Goal: Transaction & Acquisition: Download file/media

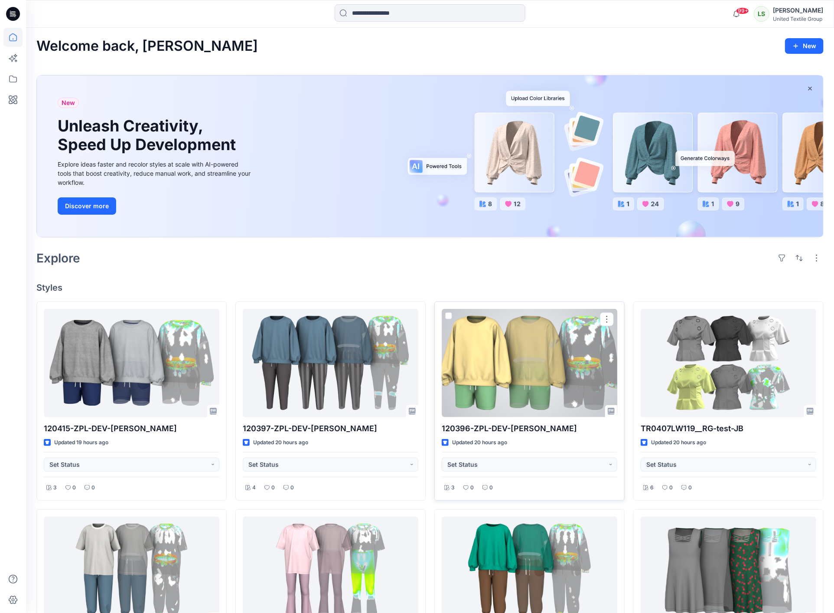
click at [520, 369] on div at bounding box center [530, 363] width 176 height 108
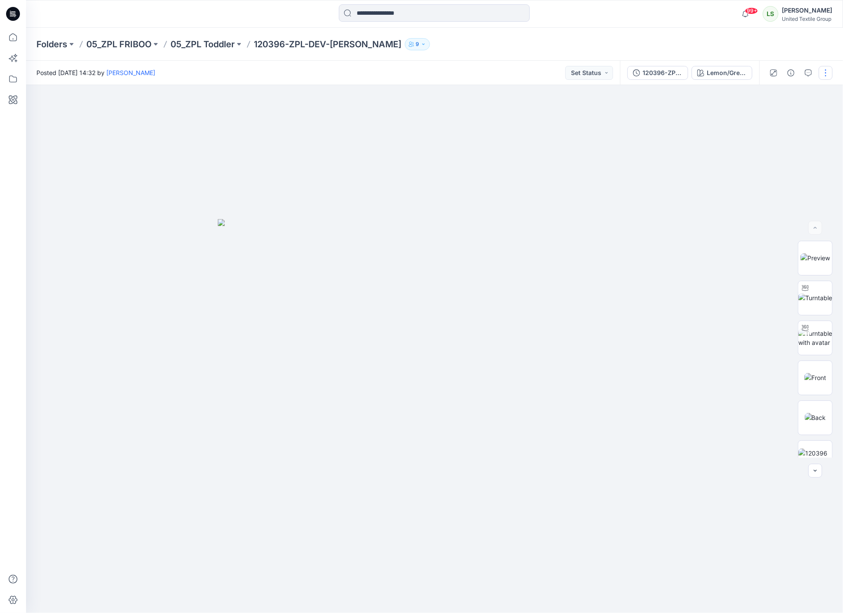
click at [825, 71] on button "button" at bounding box center [825, 73] width 14 height 14
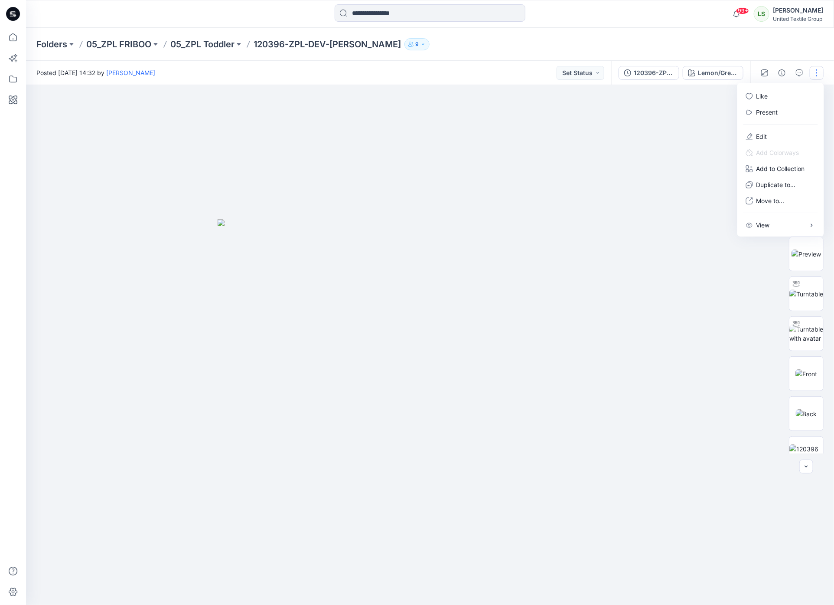
click at [670, 110] on div at bounding box center [434, 349] width 817 height 528
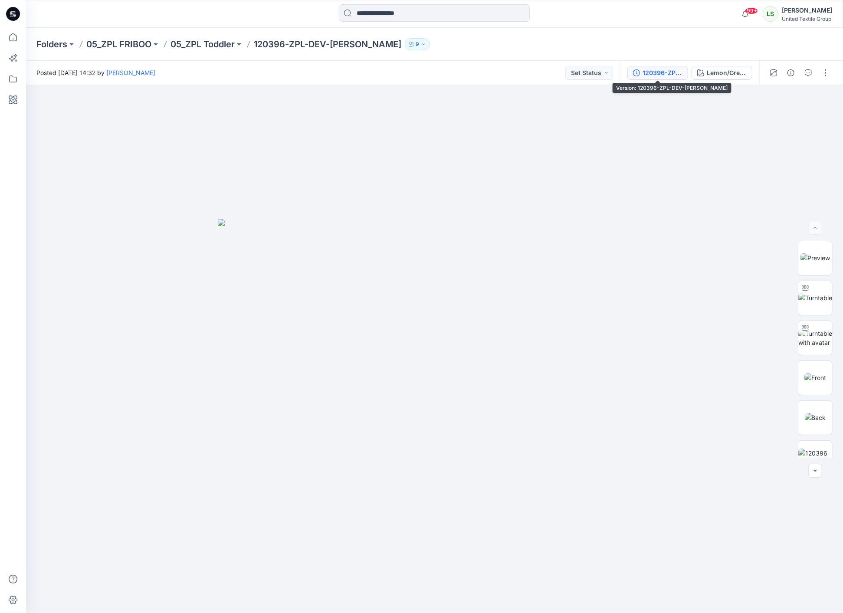
click at [662, 73] on div "120396-ZPL-DEV-[PERSON_NAME]" at bounding box center [662, 73] width 40 height 10
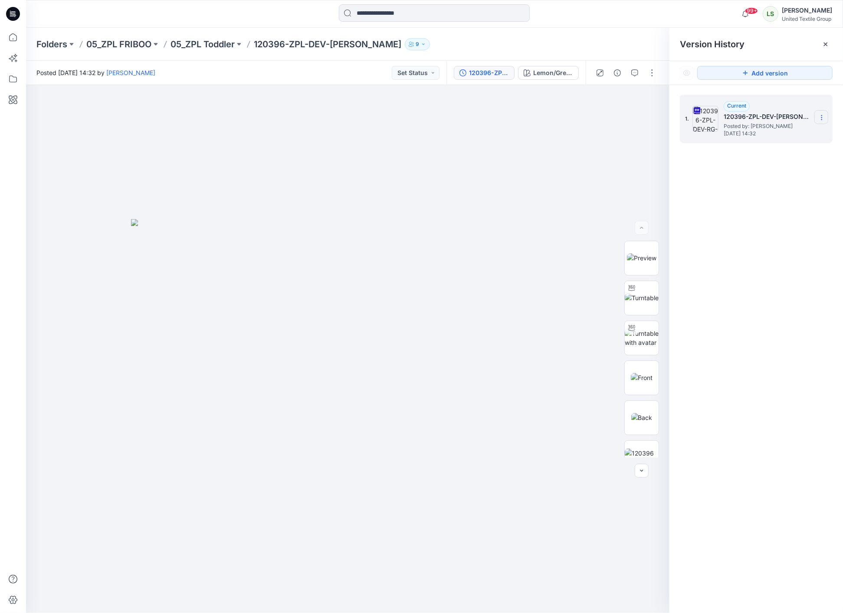
click at [821, 121] on section at bounding box center [821, 117] width 14 height 14
click at [774, 132] on span "Download Source BW File" at bounding box center [777, 135] width 72 height 10
click at [632, 400] on img at bounding box center [641, 400] width 34 height 34
